Goal: Obtain resource: Download file/media

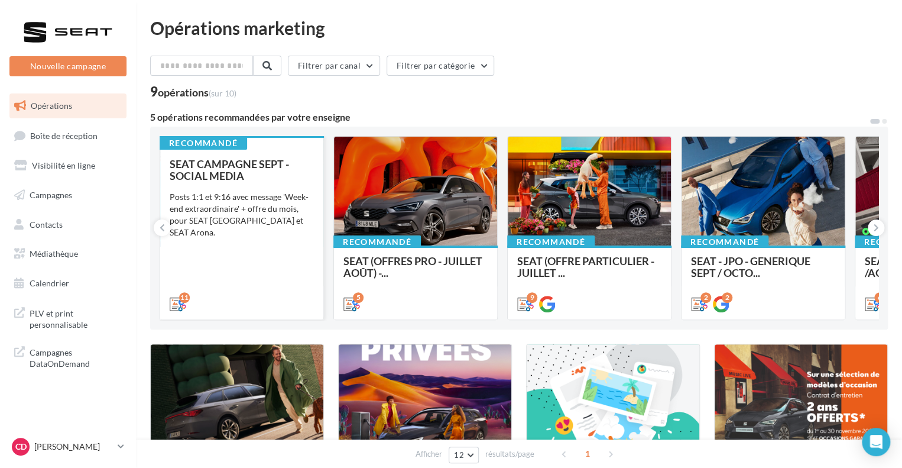
click at [308, 183] on div "SEAT CAMPAGNE SEPT - SOCIAL MEDIA Posts 1:1 et 9:16 avec message 'Week-end extr…" at bounding box center [242, 233] width 144 height 151
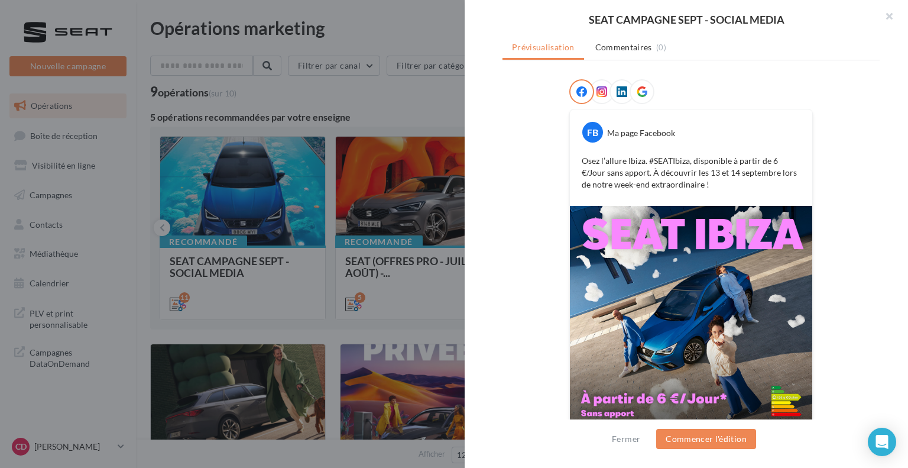
scroll to position [189, 0]
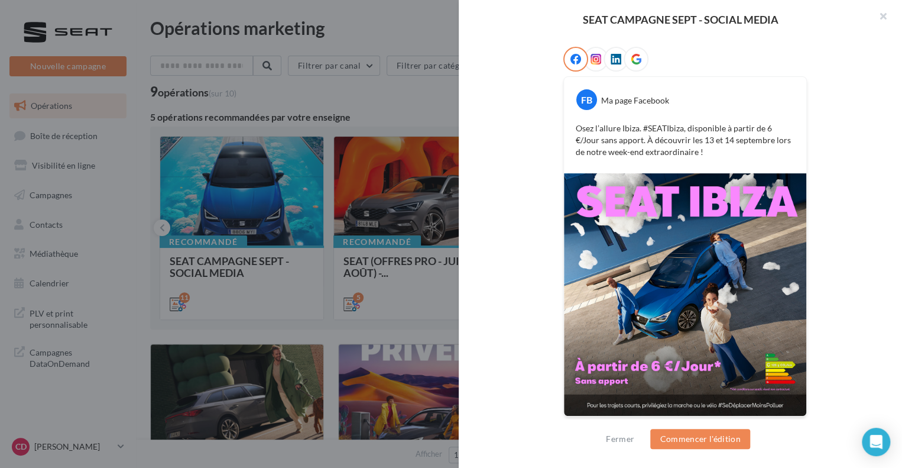
click at [400, 302] on div at bounding box center [451, 234] width 902 height 468
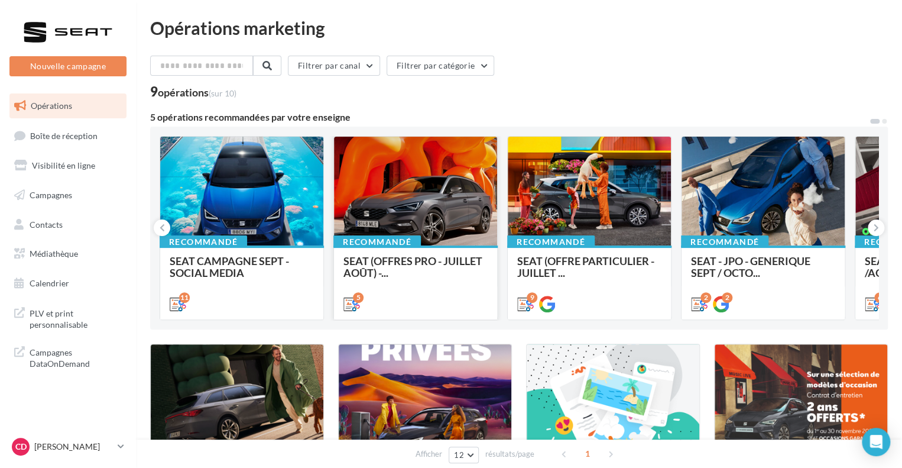
click at [445, 218] on div at bounding box center [415, 192] width 163 height 110
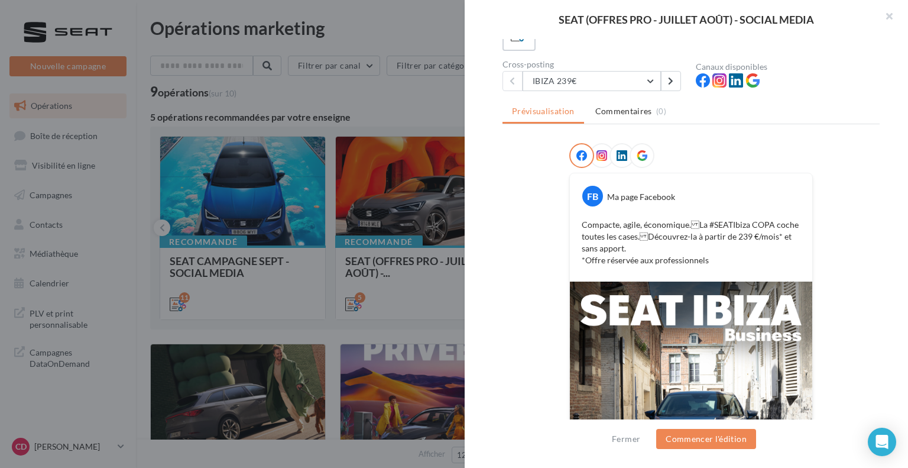
scroll to position [261, 0]
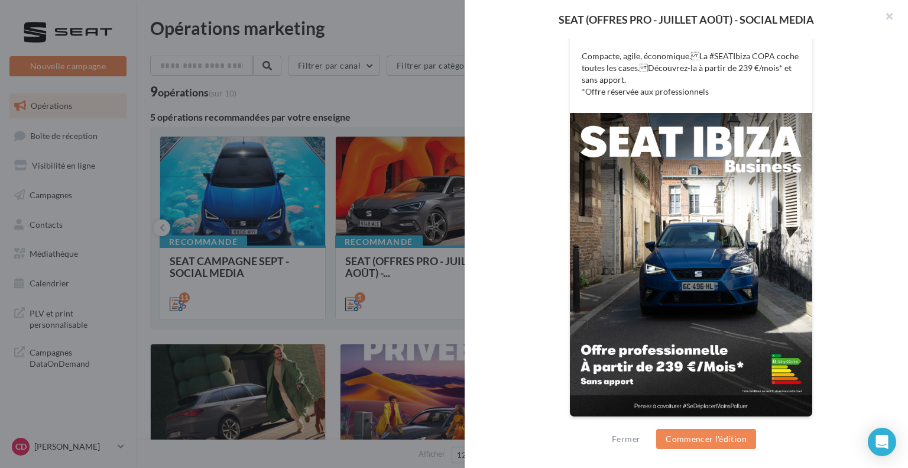
click at [416, 115] on div at bounding box center [454, 234] width 908 height 468
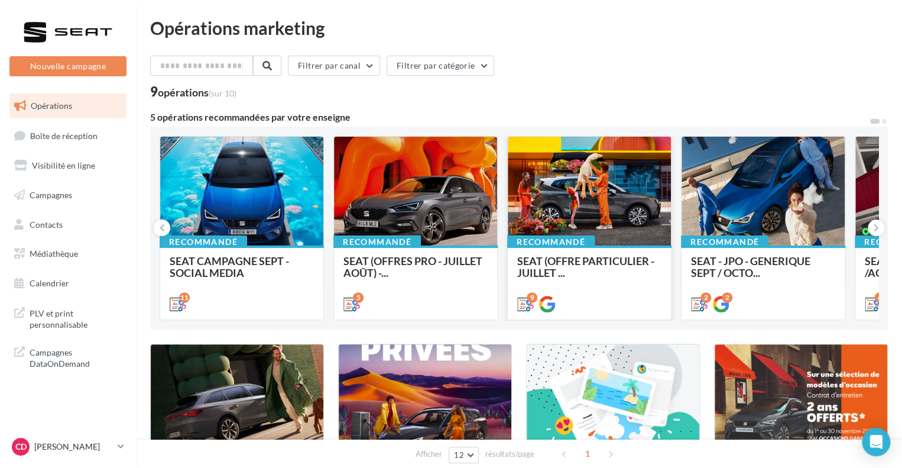
click at [614, 174] on div at bounding box center [589, 192] width 163 height 110
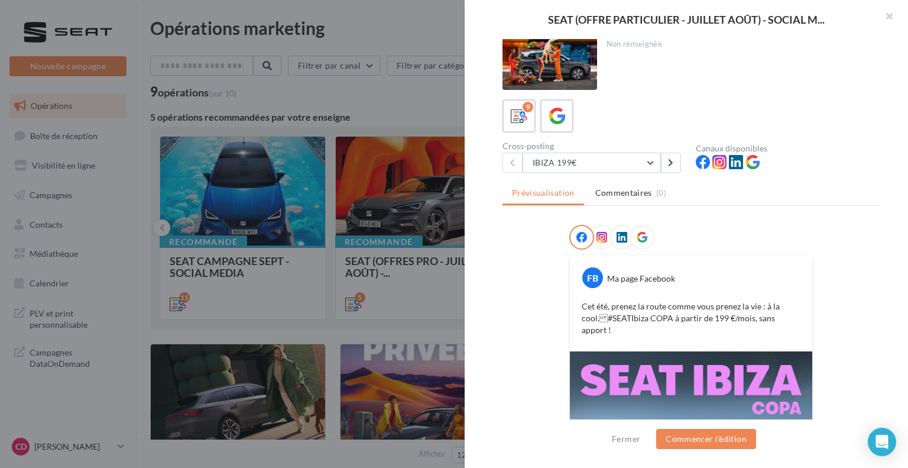
scroll to position [0, 0]
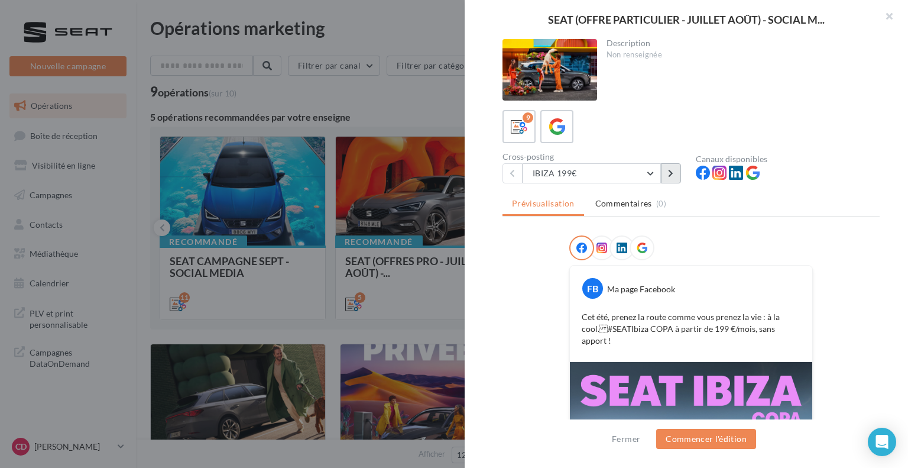
click at [671, 173] on icon at bounding box center [670, 173] width 5 height 8
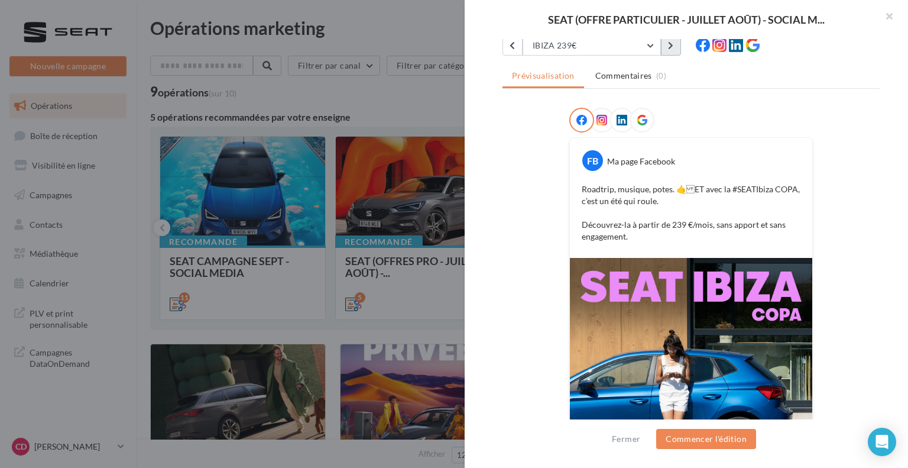
scroll to position [36, 0]
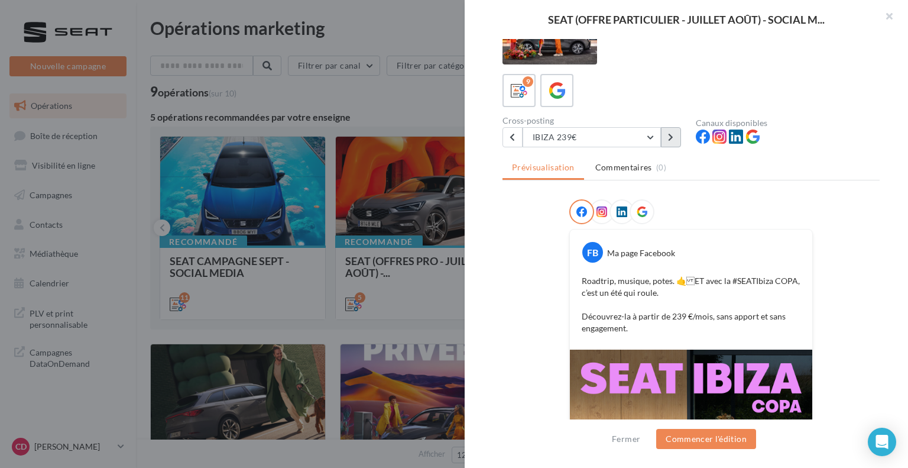
click at [665, 136] on button at bounding box center [671, 137] width 20 height 20
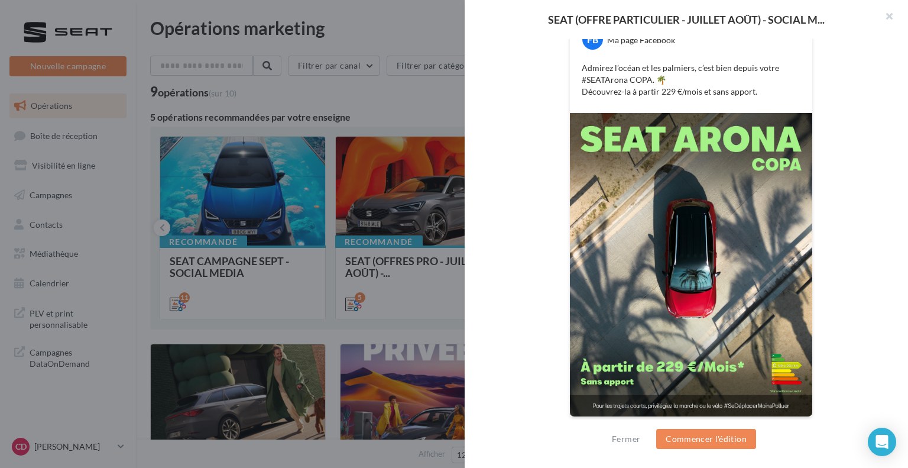
scroll to position [12, 0]
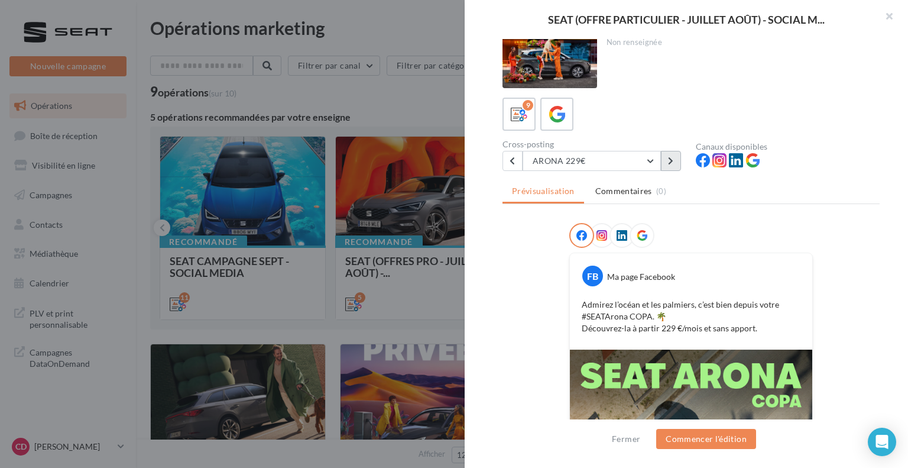
click at [675, 156] on button at bounding box center [671, 161] width 20 height 20
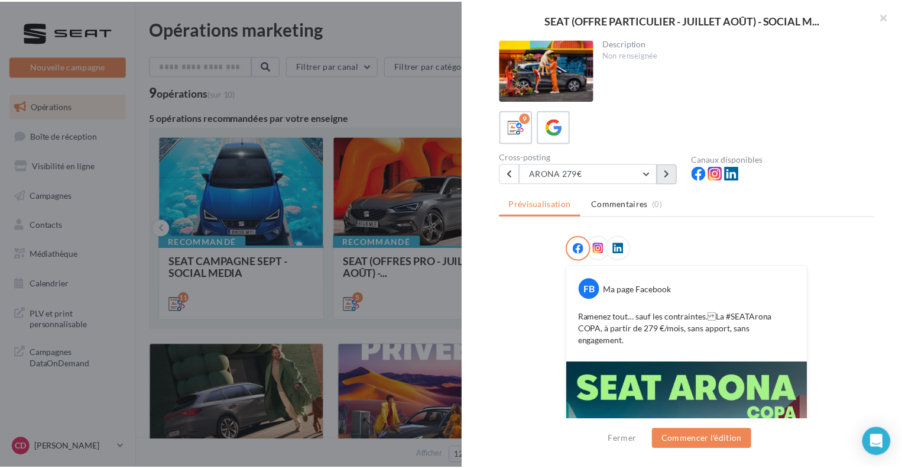
scroll to position [237, 0]
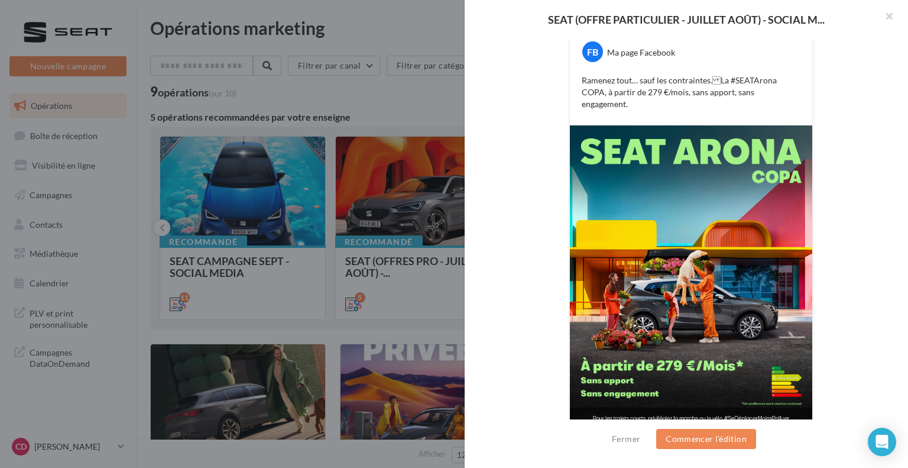
click at [726, 244] on img at bounding box center [691, 276] width 242 height 303
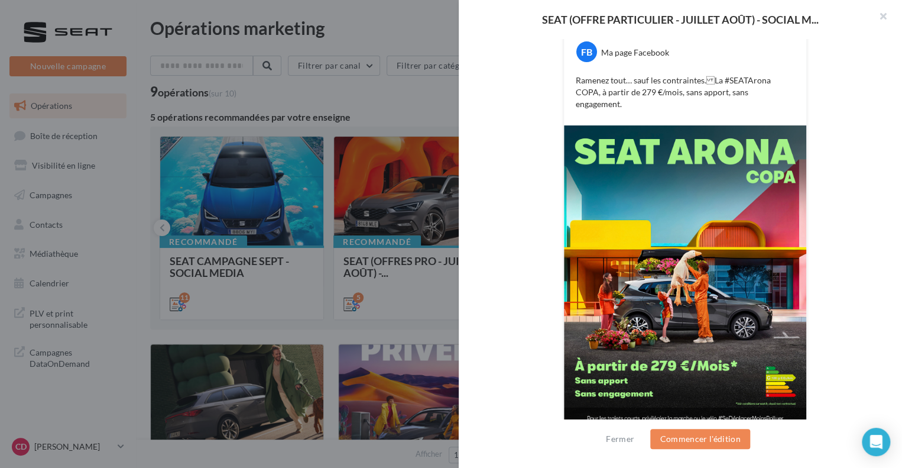
click at [396, 313] on div at bounding box center [451, 234] width 902 height 468
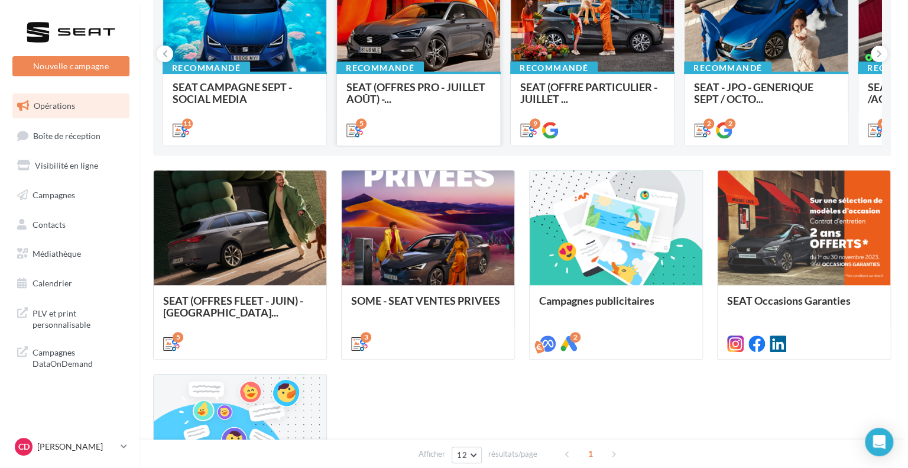
scroll to position [177, 0]
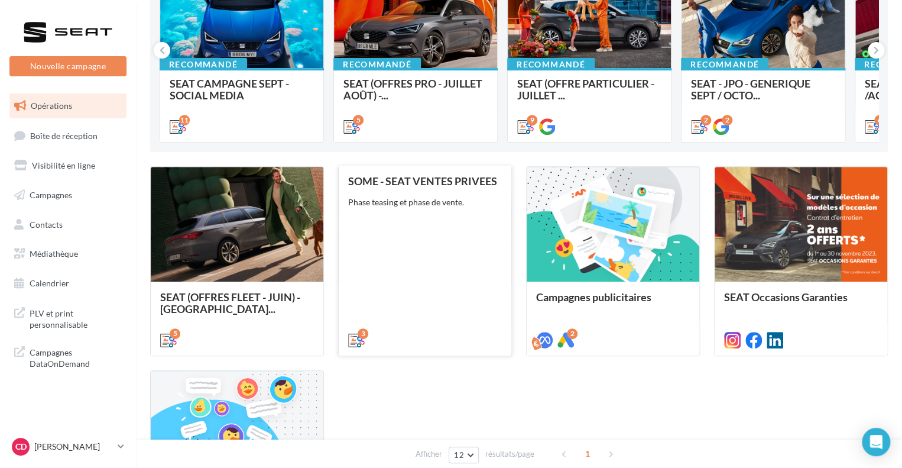
click at [466, 276] on div "SOME - SEAT VENTES PRIVEES Phase teasing et phase de vente." at bounding box center [425, 260] width 154 height 170
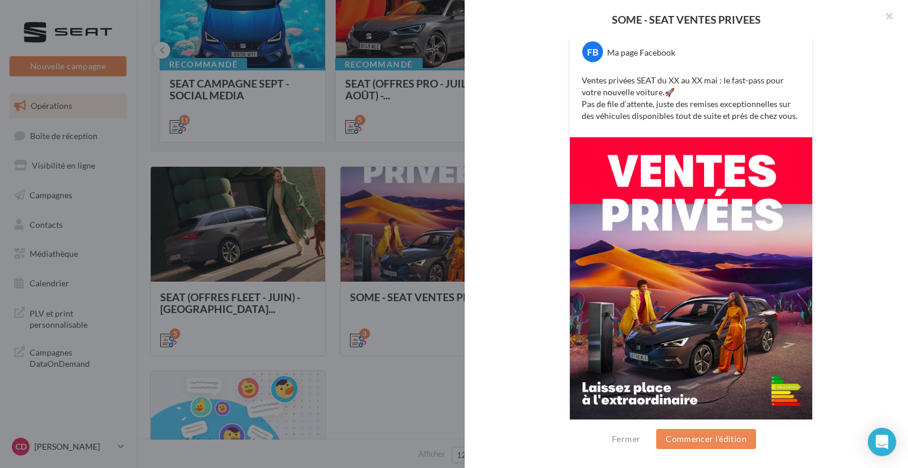
scroll to position [261, 0]
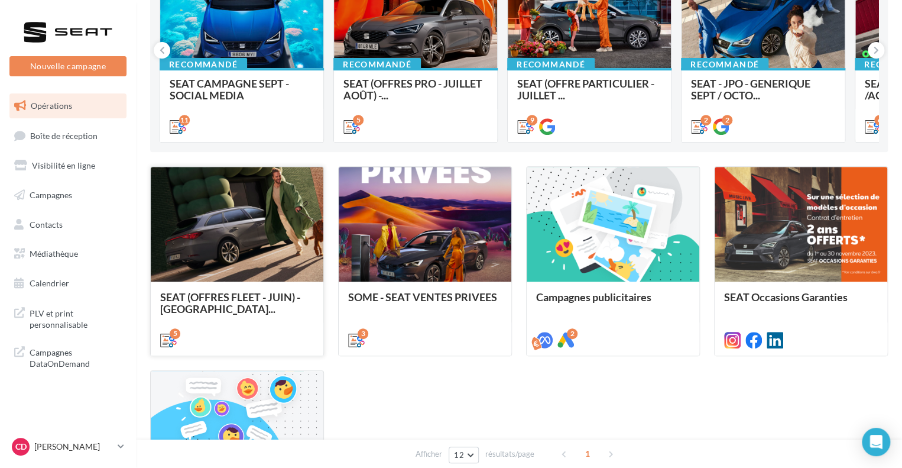
click at [293, 250] on div at bounding box center [237, 225] width 173 height 116
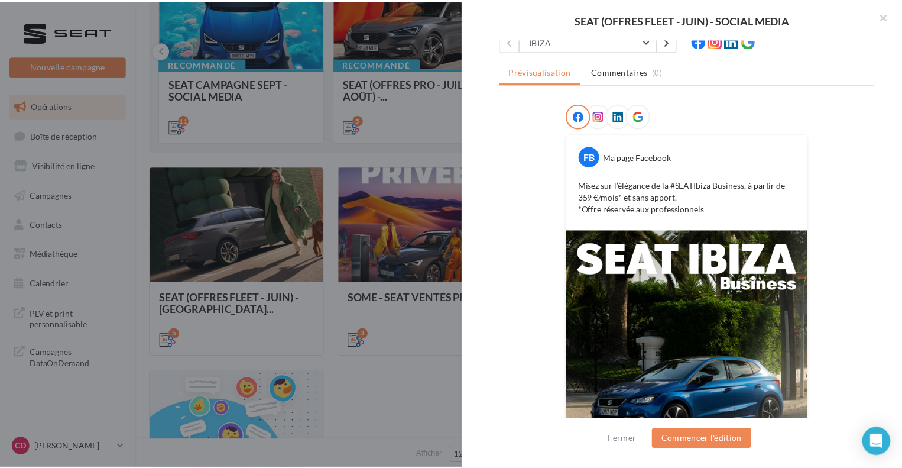
scroll to position [249, 0]
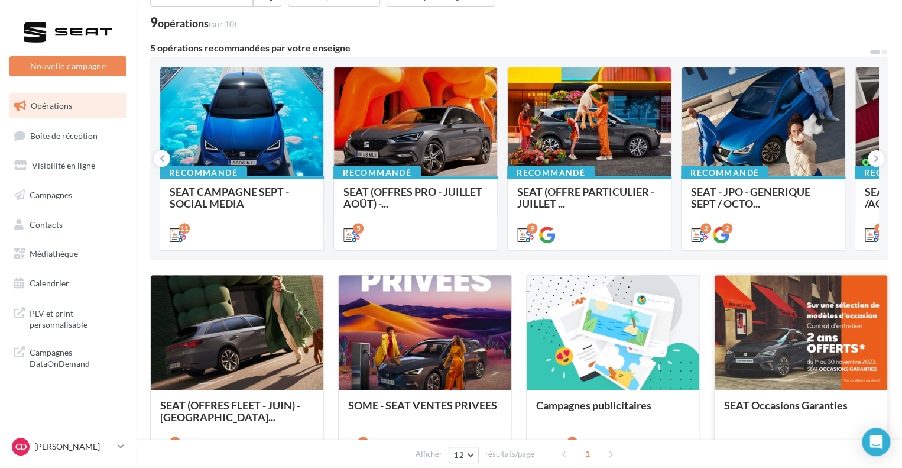
scroll to position [0, 0]
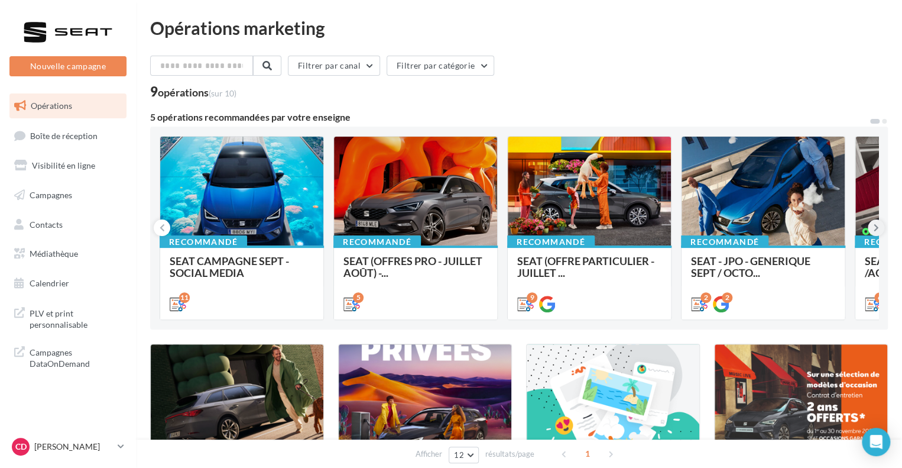
click at [882, 231] on button at bounding box center [876, 227] width 17 height 17
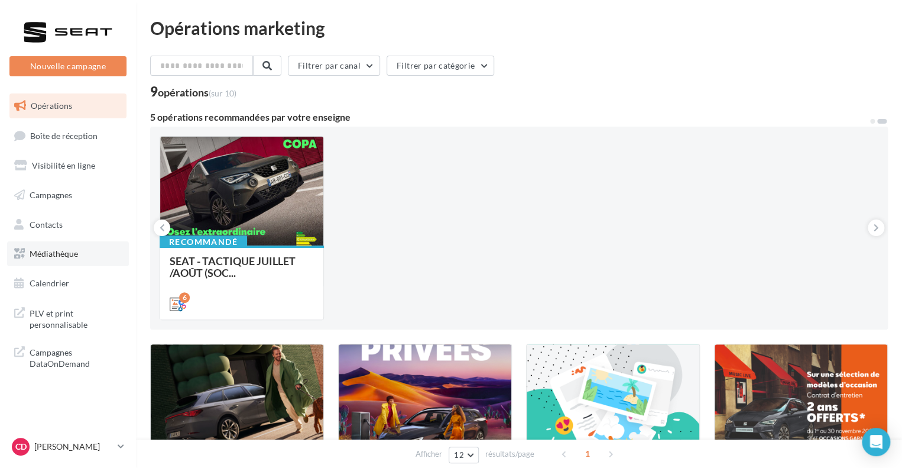
click at [82, 254] on link "Médiathèque" at bounding box center [68, 253] width 122 height 25
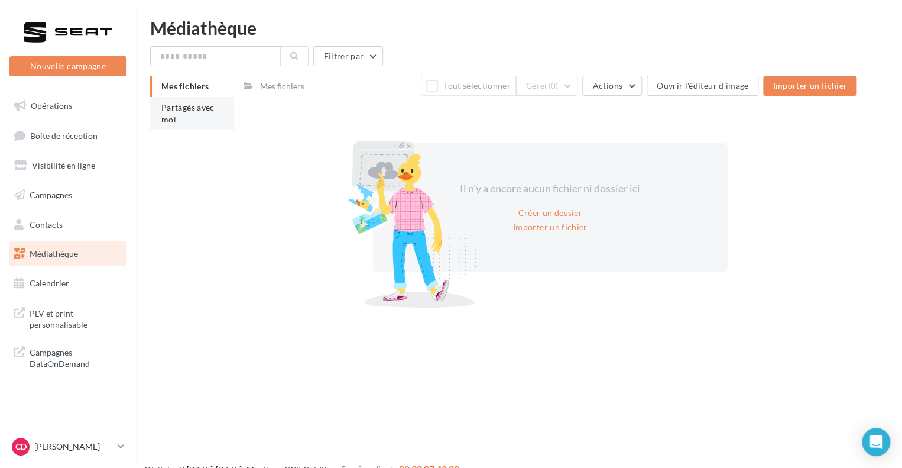
click at [184, 120] on li "Partagés avec moi" at bounding box center [192, 113] width 84 height 33
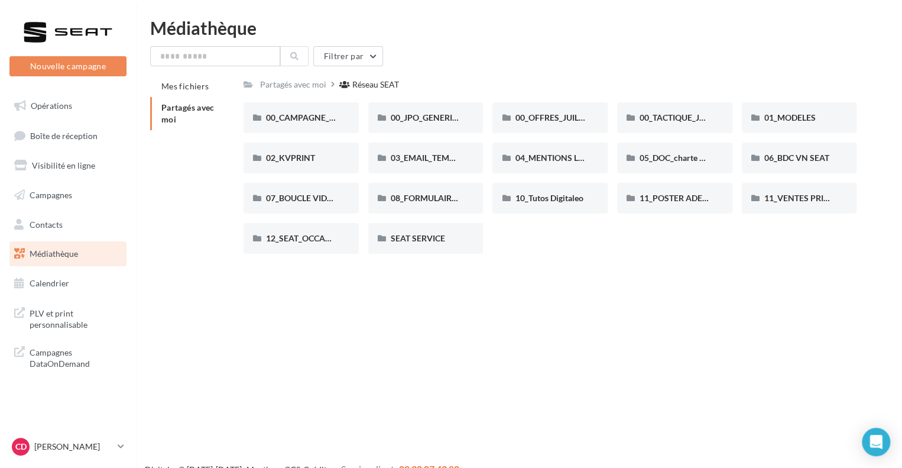
click at [479, 49] on div "Filtrer par" at bounding box center [519, 56] width 738 height 20
click at [425, 44] on div "Médiathèque Filtrer par Mes fichiers Partagés avec moi Partagés avec moi Réseau…" at bounding box center [519, 141] width 766 height 244
click at [633, 288] on div "Nouvelle campagne Nouvelle campagne Opérations Boîte de réception Visibilité en…" at bounding box center [451, 253] width 902 height 468
click at [320, 122] on span "00_CAMPAGNE_SEPTEMBRE" at bounding box center [321, 117] width 111 height 10
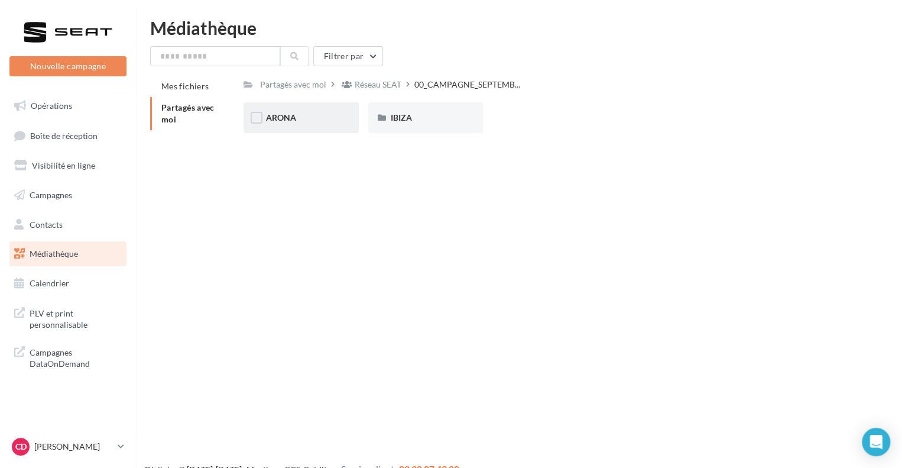
click at [296, 122] on div "ARONA" at bounding box center [301, 118] width 70 height 12
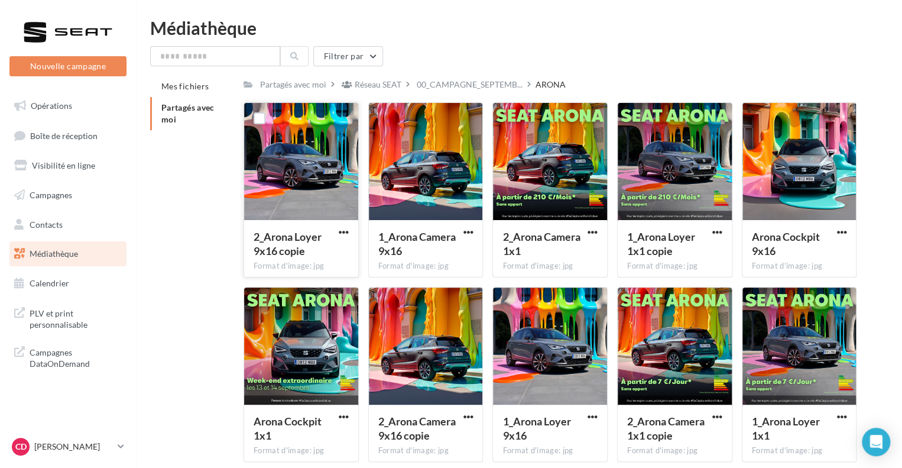
click at [313, 172] on div at bounding box center [301, 162] width 114 height 118
click at [340, 232] on span "button" at bounding box center [344, 232] width 10 height 10
click at [313, 258] on button "Télécharger" at bounding box center [292, 255] width 118 height 31
click at [438, 167] on div at bounding box center [426, 162] width 114 height 118
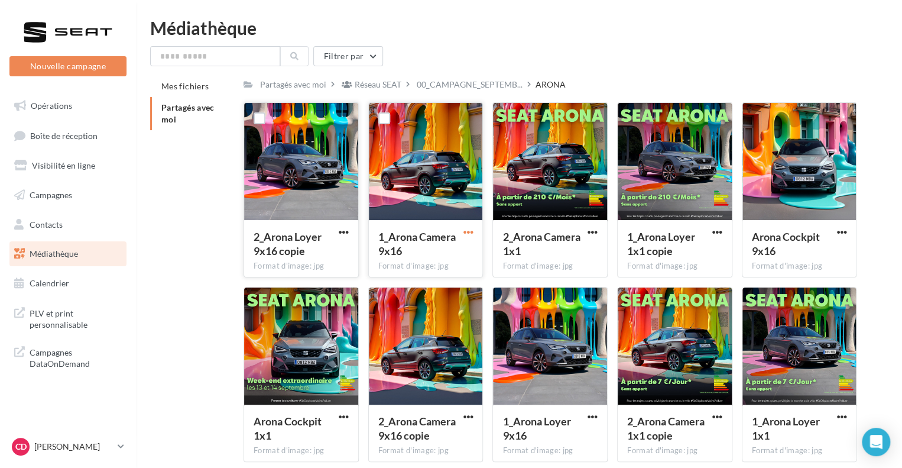
click at [471, 231] on span "button" at bounding box center [468, 232] width 10 height 10
click at [407, 250] on button "Télécharger" at bounding box center [416, 255] width 118 height 31
click at [847, 232] on button "button" at bounding box center [841, 233] width 15 height 12
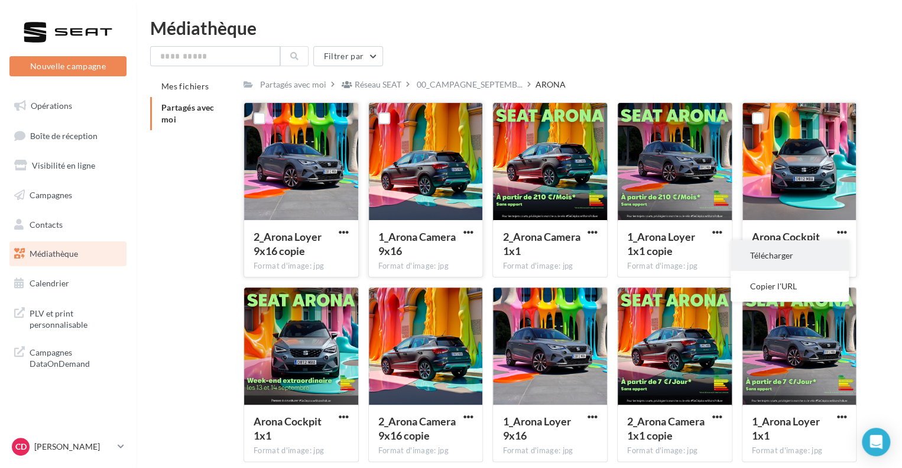
click at [788, 253] on button "Télécharger" at bounding box center [790, 255] width 118 height 31
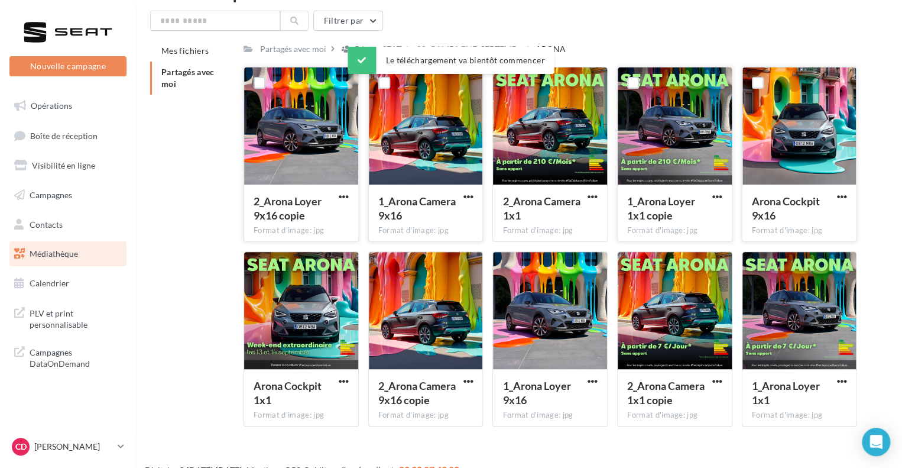
scroll to position [54, 0]
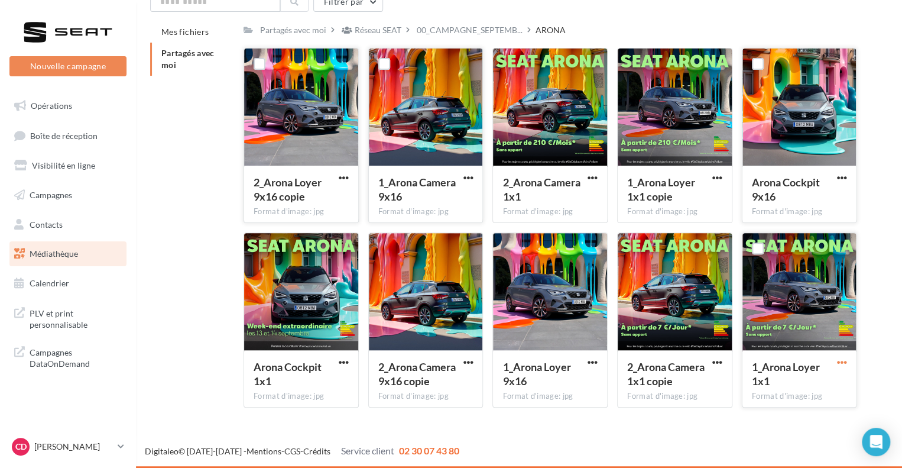
click at [843, 364] on span "button" at bounding box center [842, 362] width 10 height 10
click at [776, 385] on button "Télécharger" at bounding box center [790, 385] width 118 height 31
click at [347, 364] on span "button" at bounding box center [344, 362] width 10 height 10
click at [286, 385] on button "Télécharger" at bounding box center [292, 385] width 118 height 31
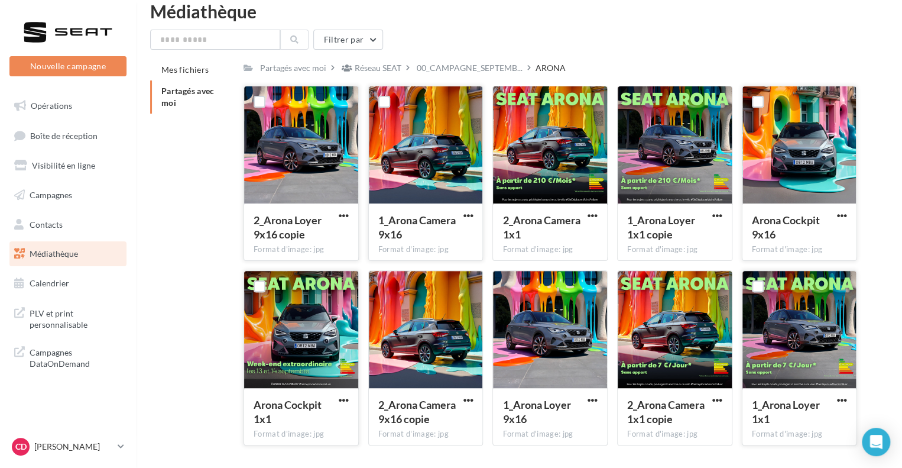
scroll to position [0, 0]
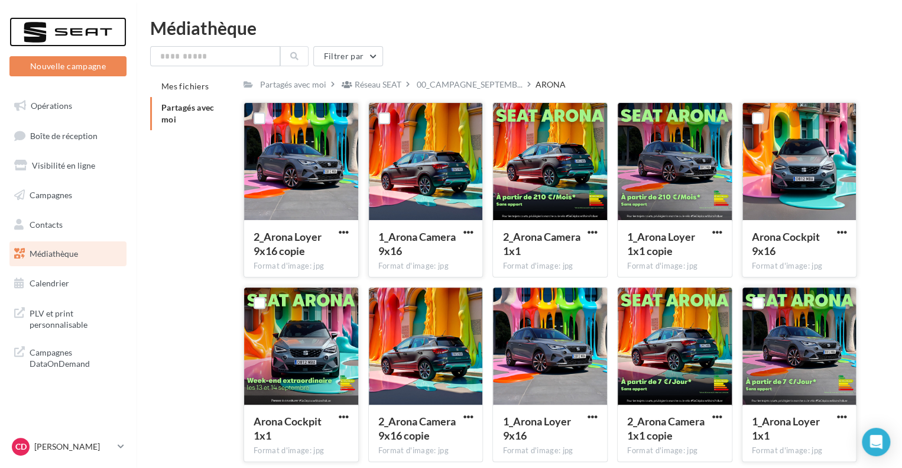
click at [86, 42] on div at bounding box center [68, 32] width 95 height 30
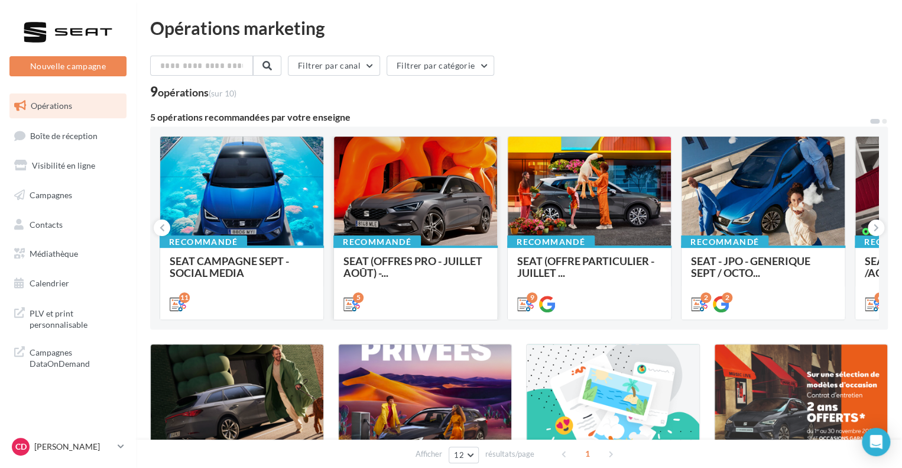
click at [402, 194] on div at bounding box center [415, 192] width 163 height 110
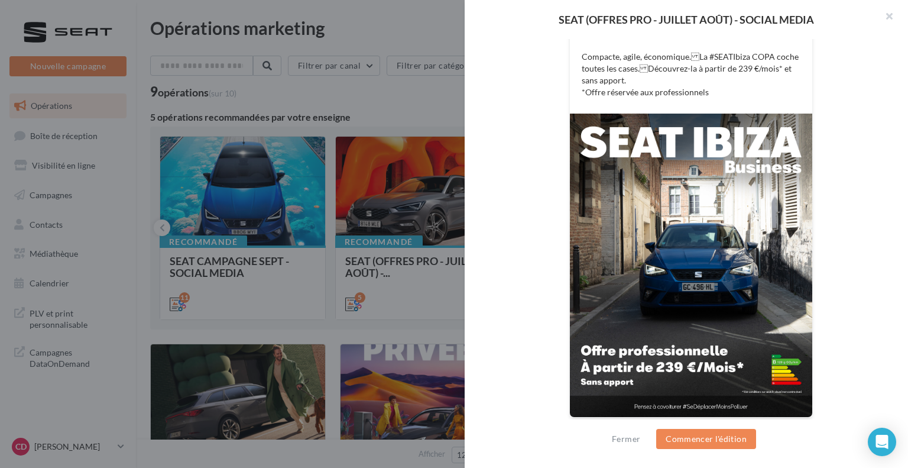
scroll to position [261, 0]
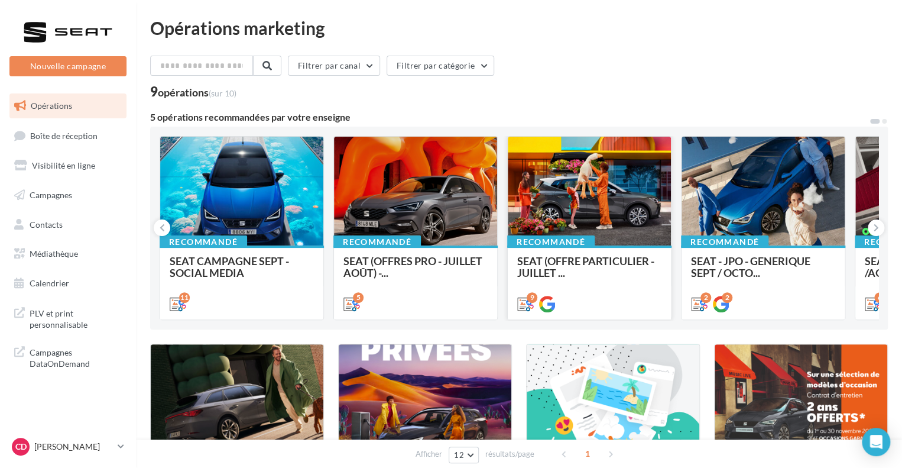
click at [568, 181] on div at bounding box center [589, 192] width 163 height 110
click at [569, 181] on div at bounding box center [589, 192] width 163 height 110
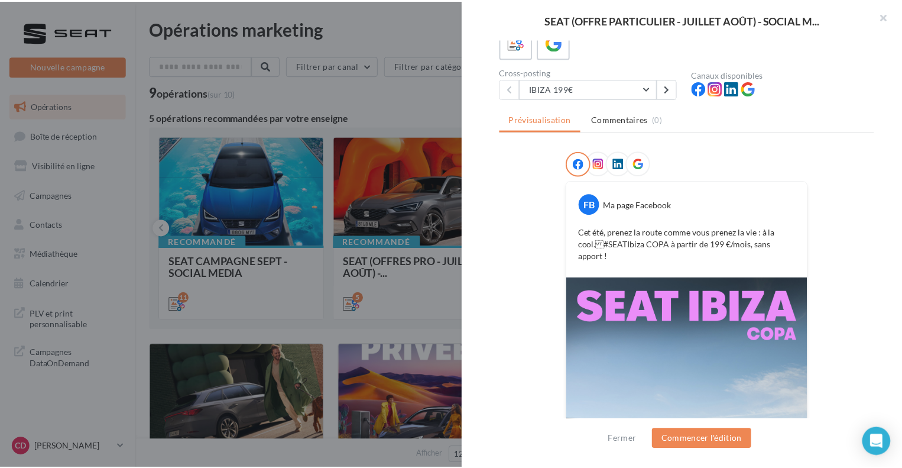
scroll to position [0, 0]
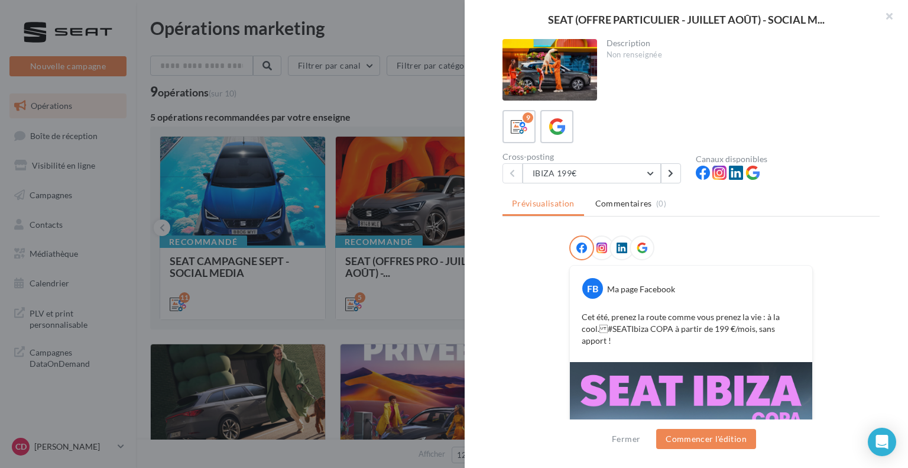
click at [394, 314] on div at bounding box center [454, 234] width 908 height 468
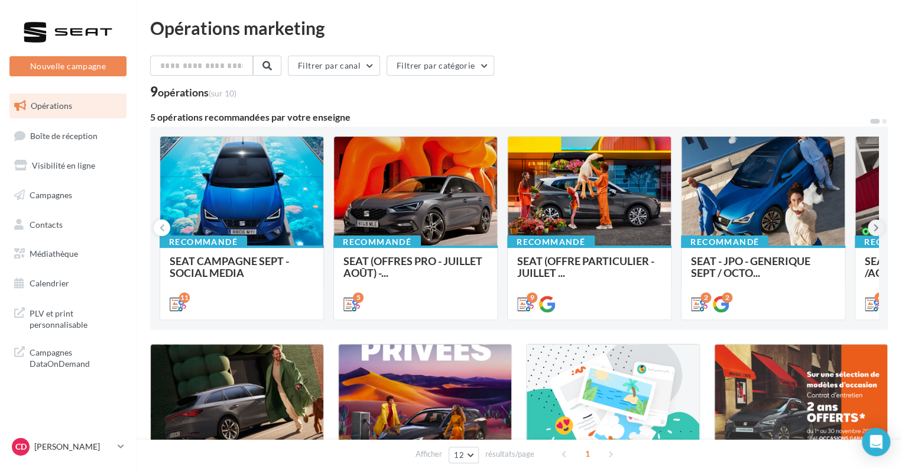
click at [870, 228] on button at bounding box center [876, 227] width 17 height 17
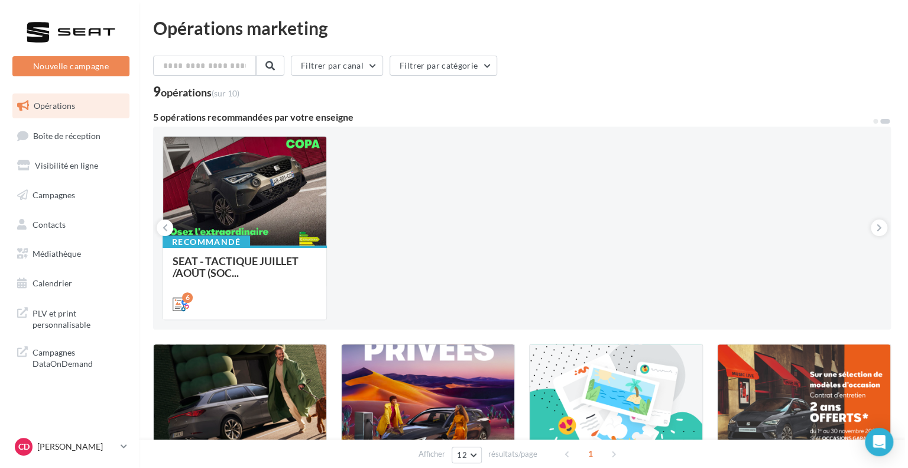
scroll to position [237, 0]
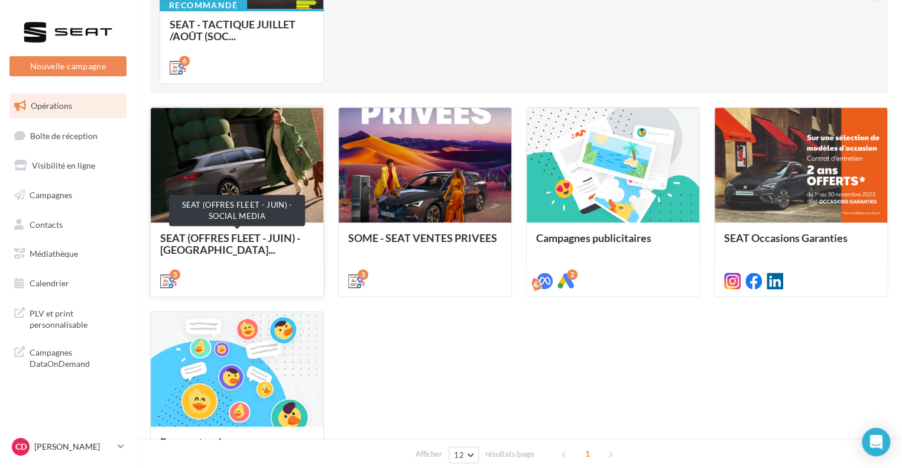
click at [267, 234] on span "SEAT (OFFRES FLEET - JUIN) - SOCIA..." at bounding box center [230, 243] width 140 height 25
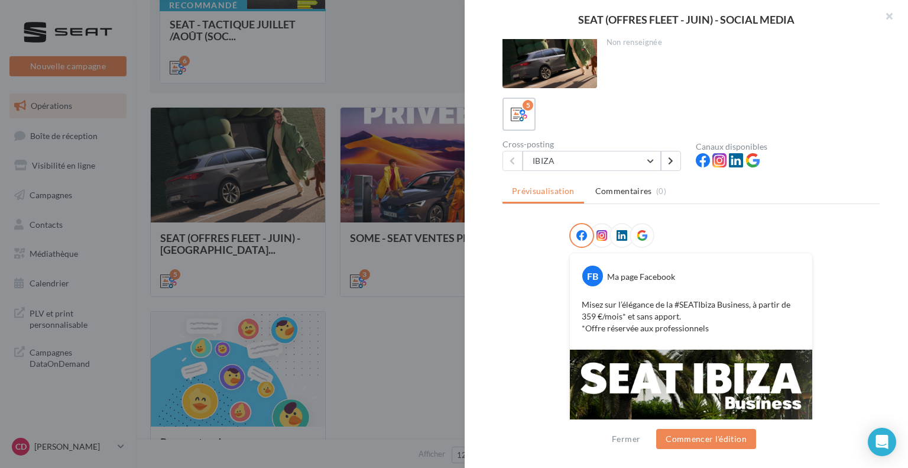
scroll to position [0, 0]
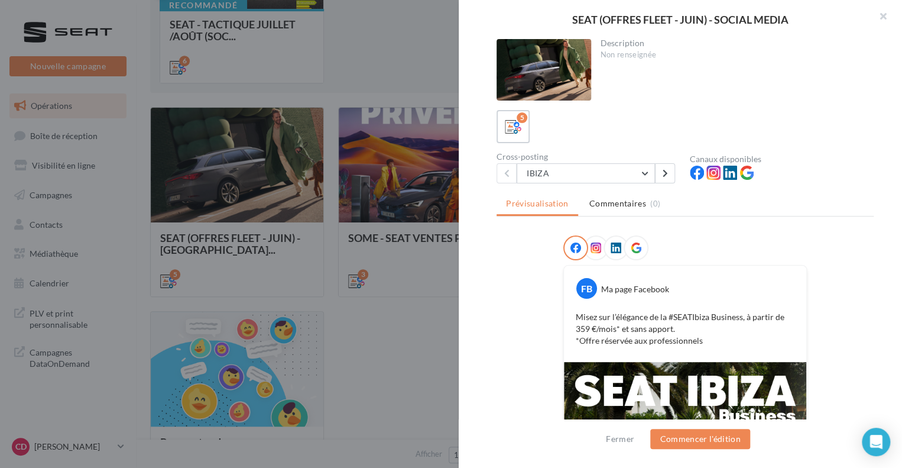
click at [324, 280] on div at bounding box center [451, 234] width 902 height 468
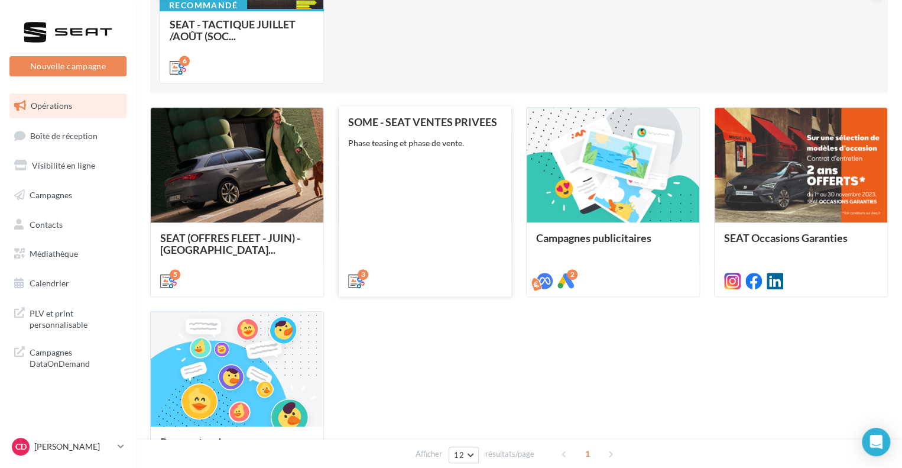
click at [413, 186] on div "SOME - SEAT VENTES PRIVEES Phase teasing et phase de vente." at bounding box center [425, 201] width 154 height 170
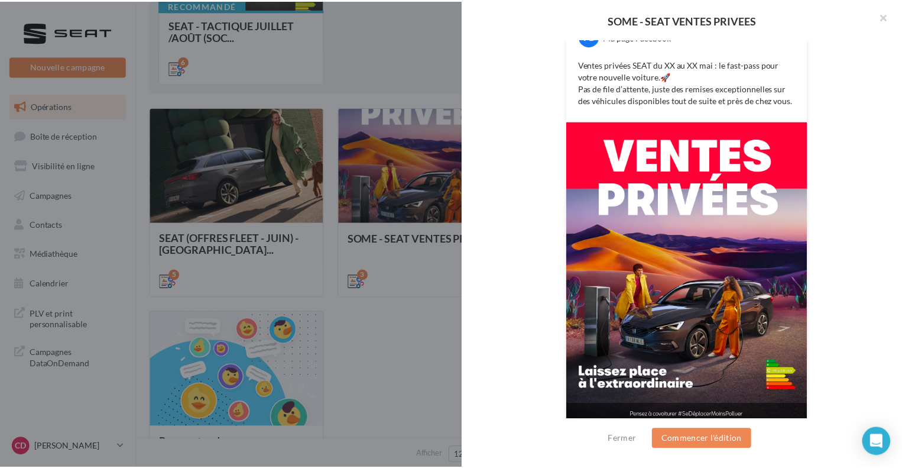
scroll to position [261, 0]
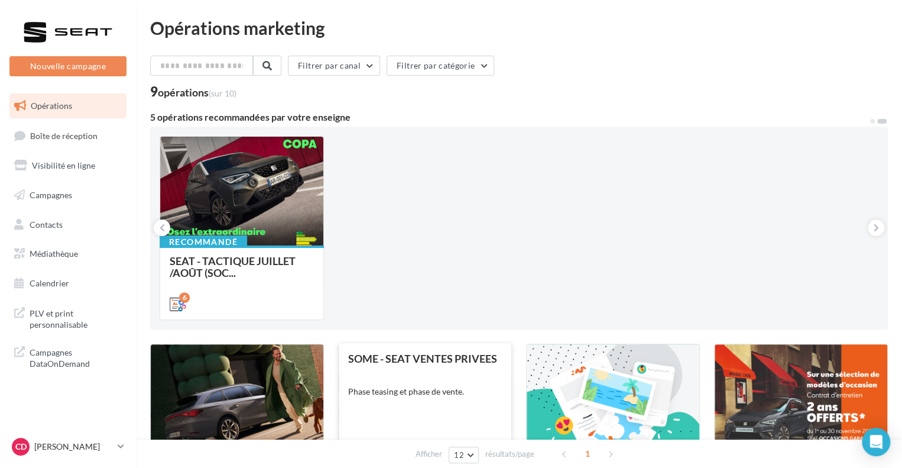
scroll to position [237, 0]
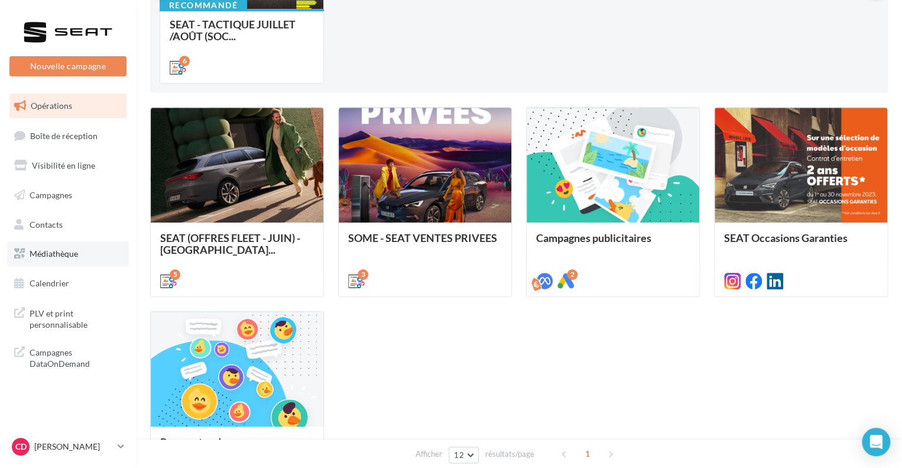
click at [79, 252] on link "Médiathèque" at bounding box center [68, 253] width 122 height 25
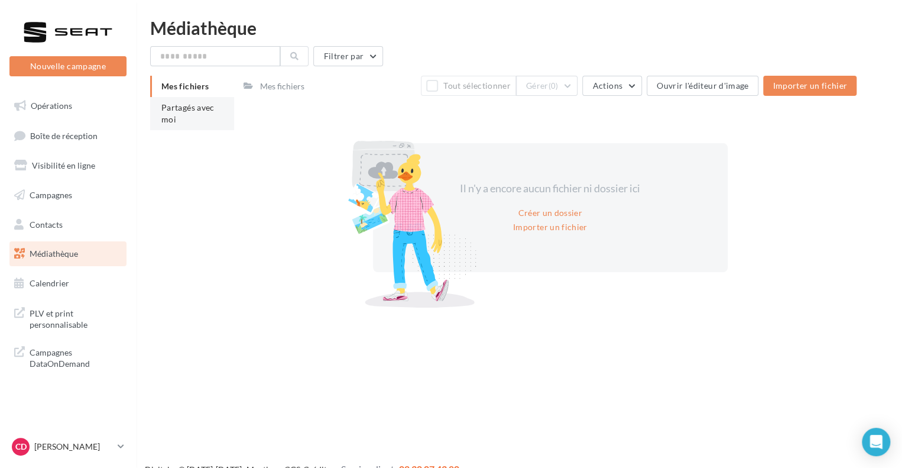
click at [214, 115] on li "Partagés avec moi" at bounding box center [192, 113] width 84 height 33
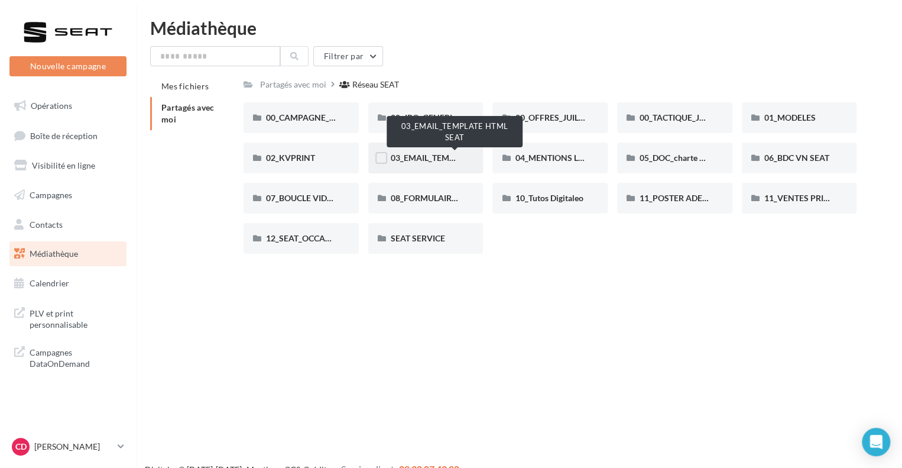
click at [454, 156] on span "03_EMAIL_TEMPLATE HTML SEAT" at bounding box center [455, 158] width 129 height 10
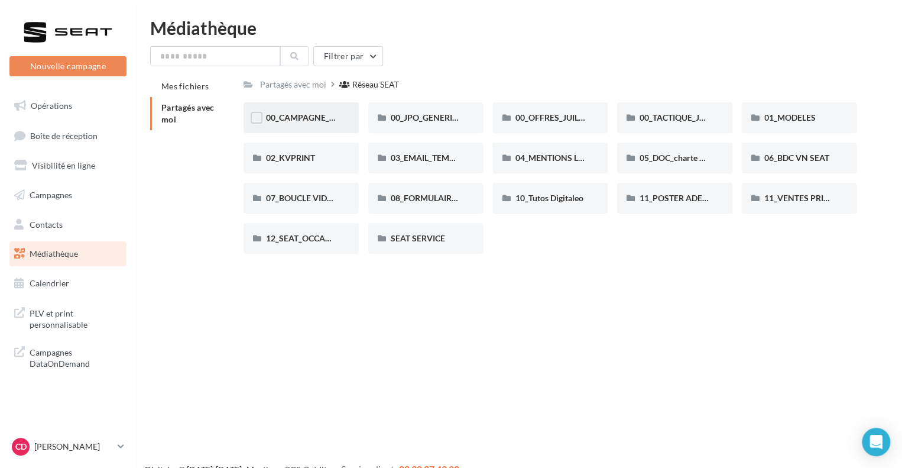
click at [332, 125] on div "00_CAMPAGNE_SEPTEMBRE" at bounding box center [301, 117] width 115 height 31
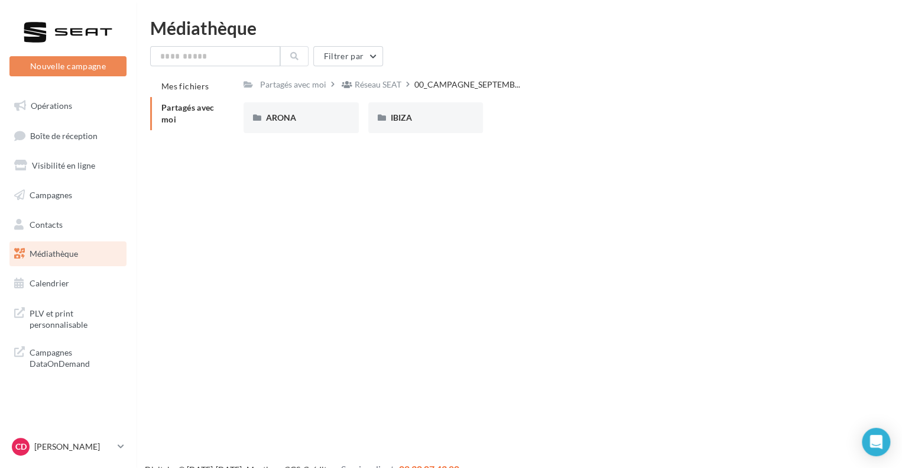
click at [332, 125] on div "ARONA" at bounding box center [301, 117] width 115 height 31
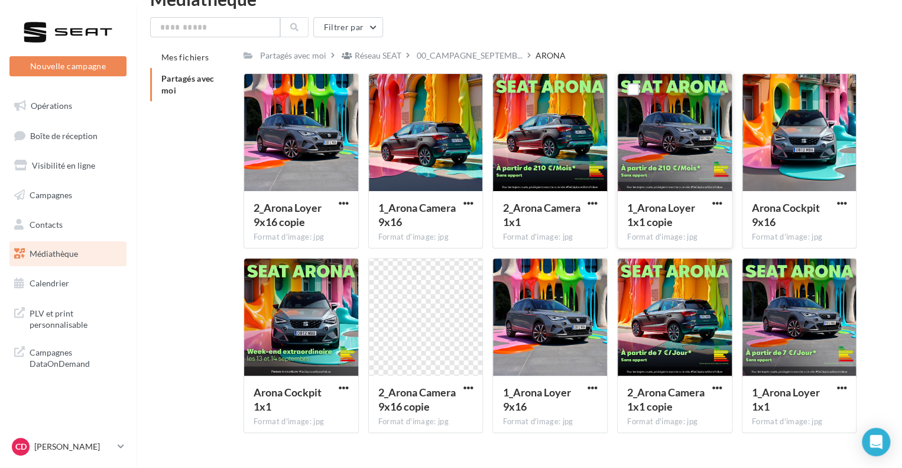
scroll to position [54, 0]
